Goal: Find contact information: Find contact information

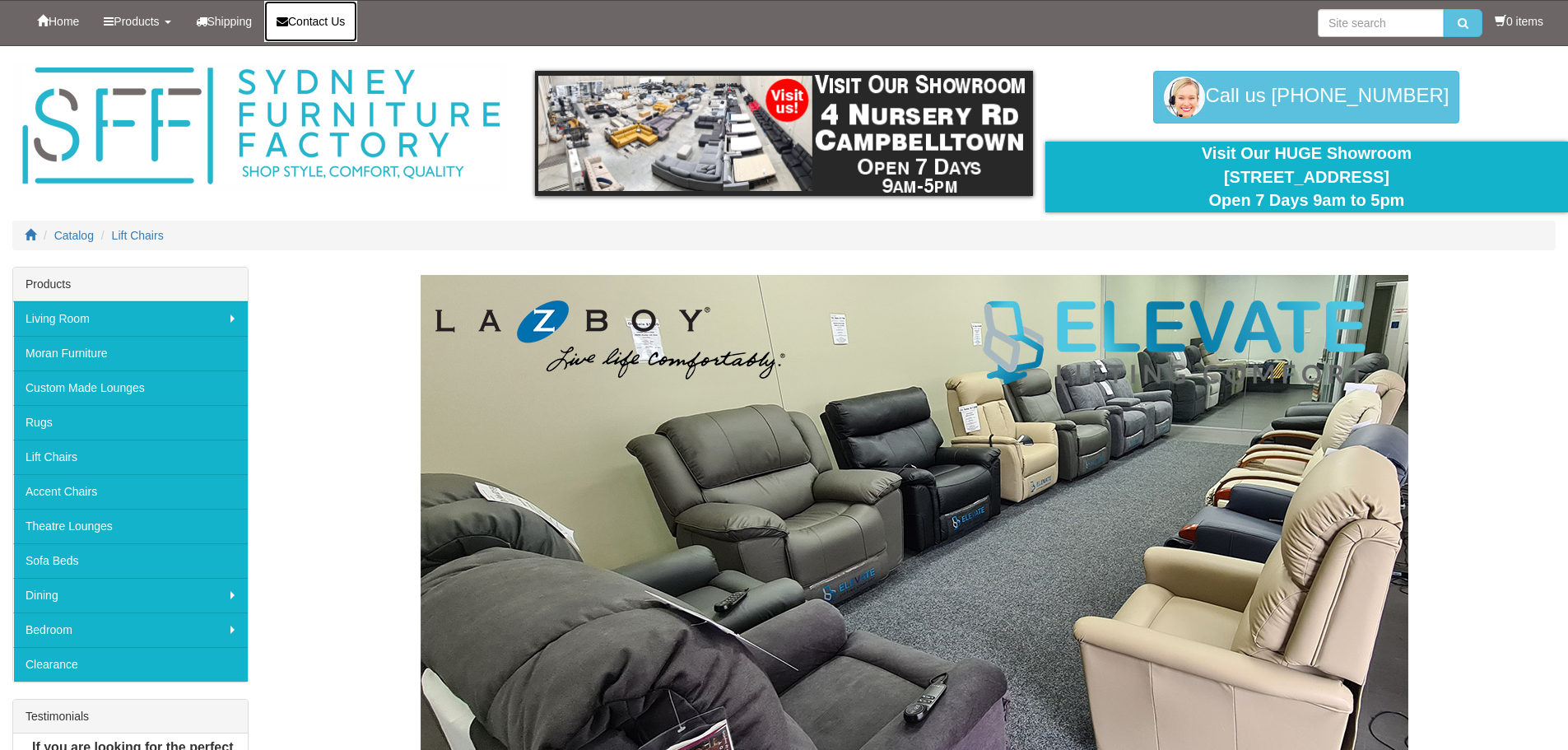
click at [317, 24] on span "Contact Us" at bounding box center [317, 21] width 57 height 13
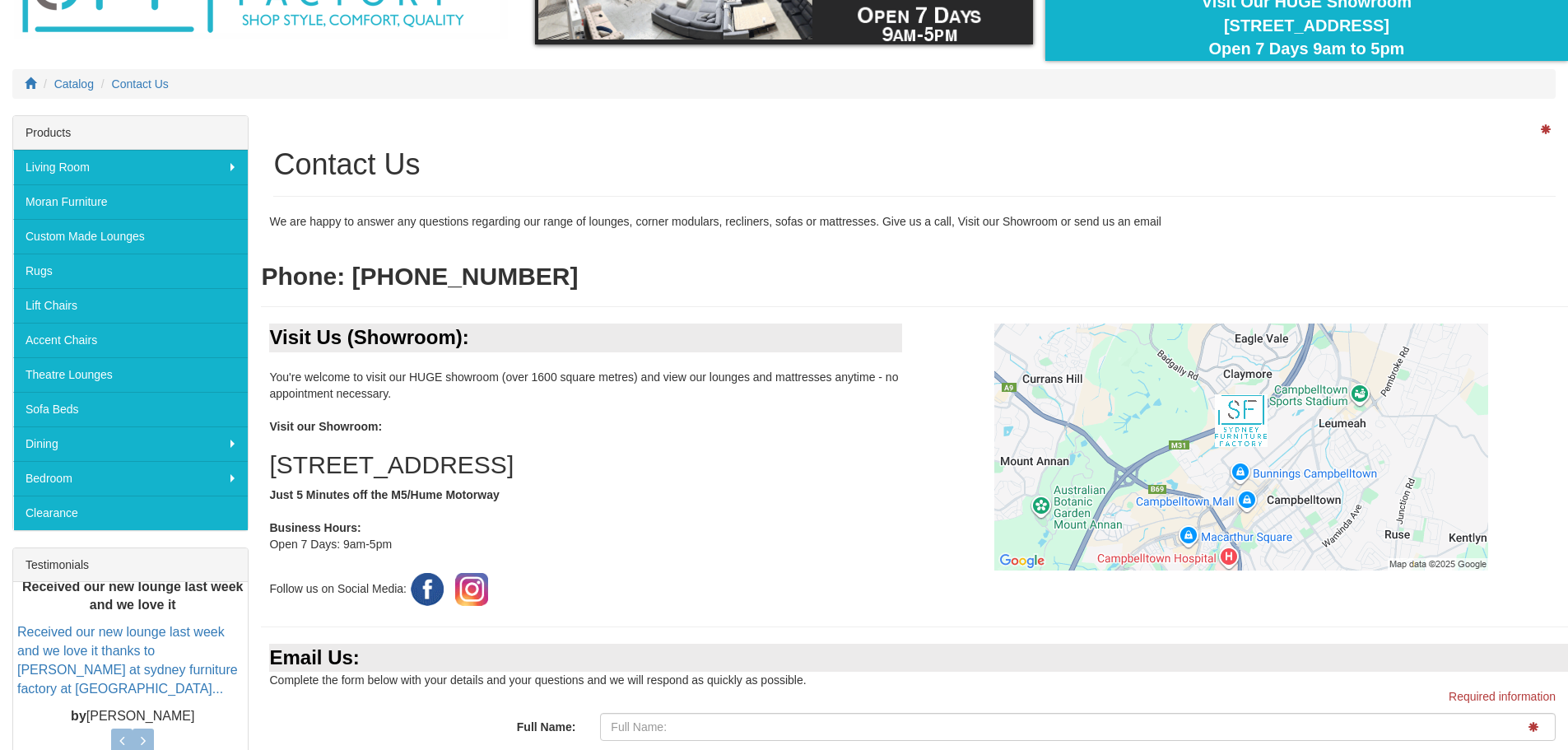
scroll to position [247, 0]
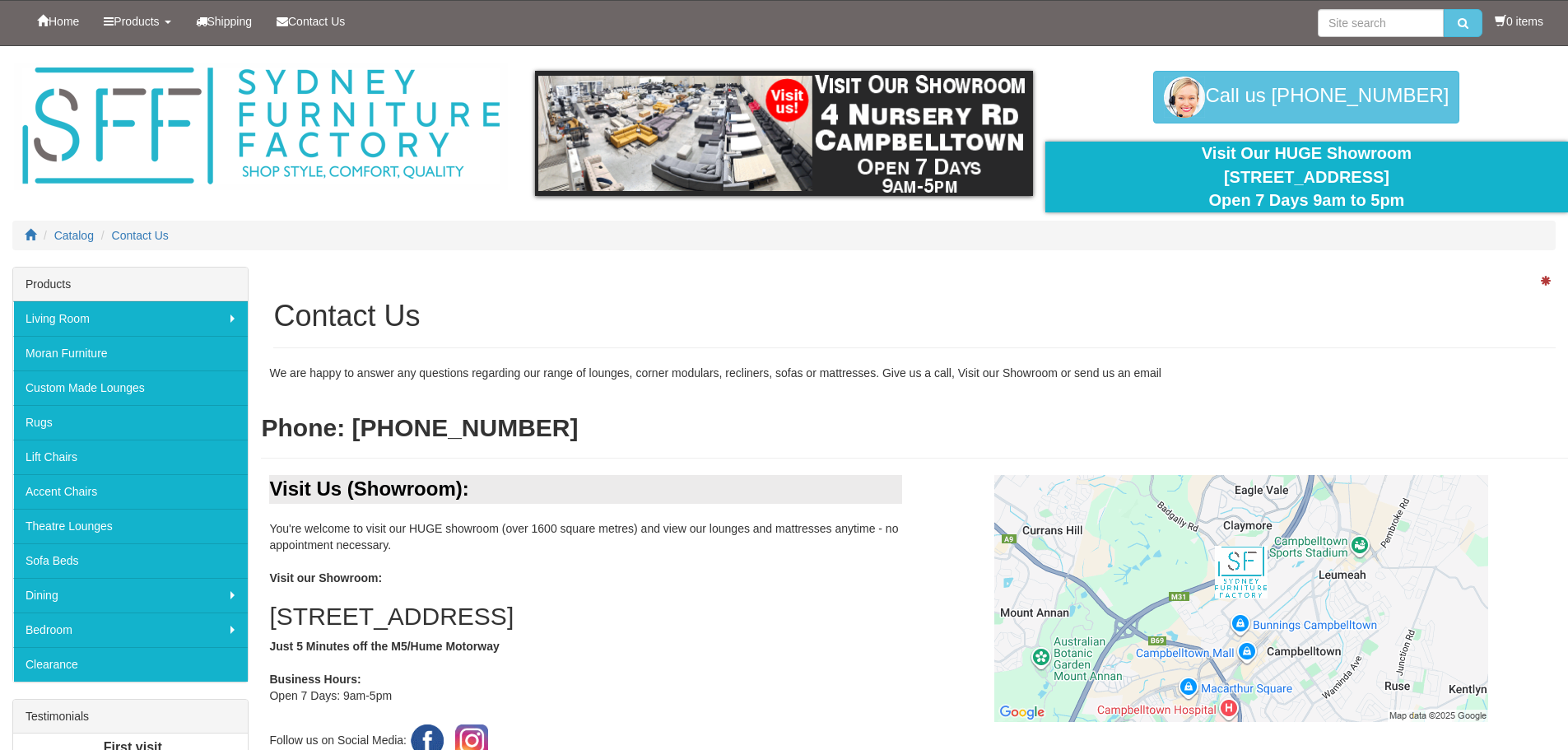
scroll to position [247, 0]
